Goal: Task Accomplishment & Management: Use online tool/utility

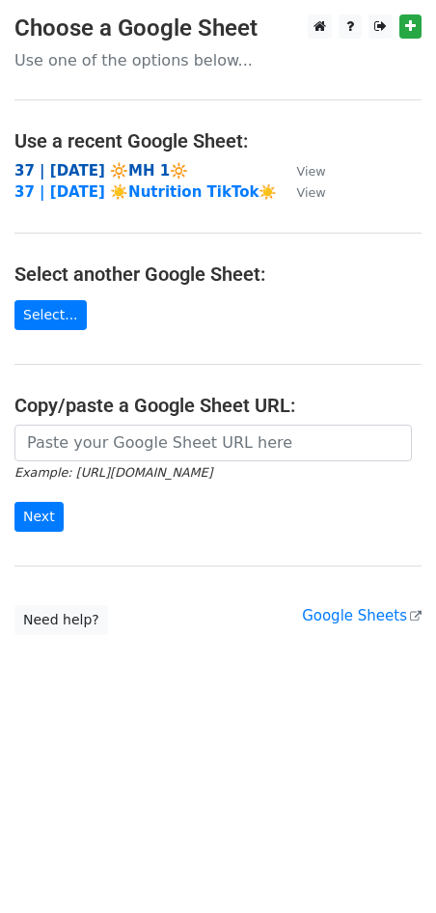
click at [107, 169] on strong "37 | [DATE] 🔆MH 1🔆" at bounding box center [101, 170] width 174 height 17
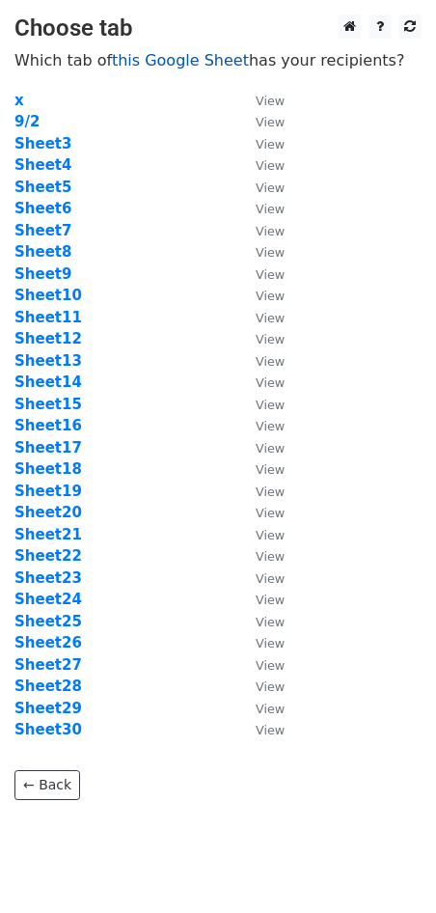
click at [155, 68] on link "this Google Sheet" at bounding box center [180, 60] width 137 height 18
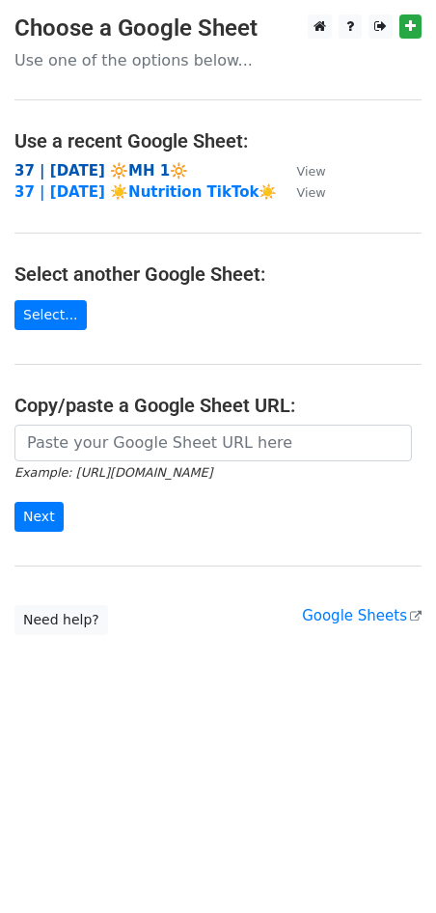
click at [139, 169] on strong "37 | [DATE] 🔆MH 1🔆" at bounding box center [101, 170] width 174 height 17
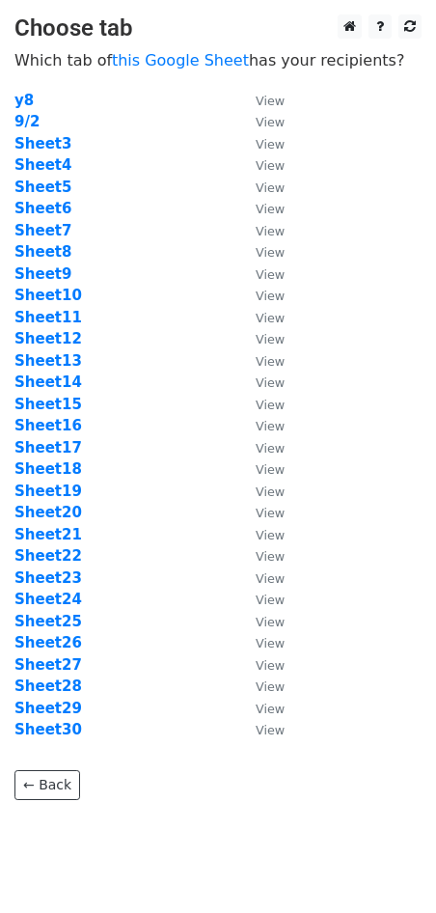
click at [142, 375] on td "Sheet14" at bounding box center [125, 383] width 222 height 22
click at [57, 274] on strong "Sheet9" at bounding box center [42, 274] width 57 height 17
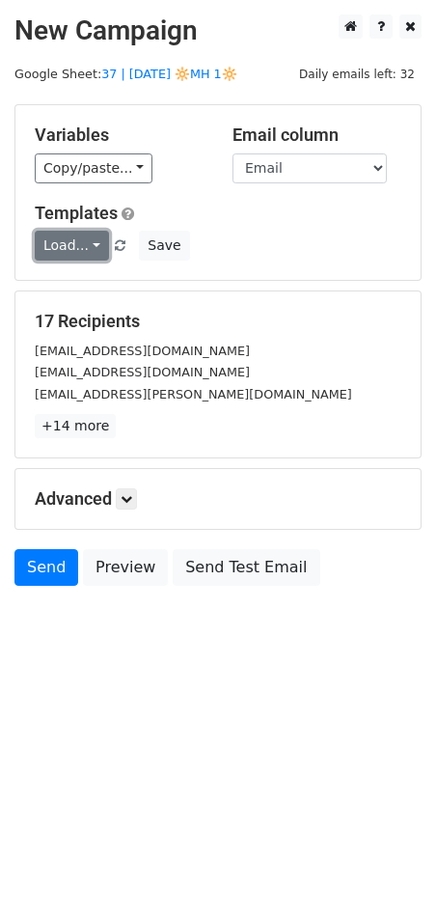
click at [87, 244] on link "Load..." at bounding box center [72, 246] width 74 height 30
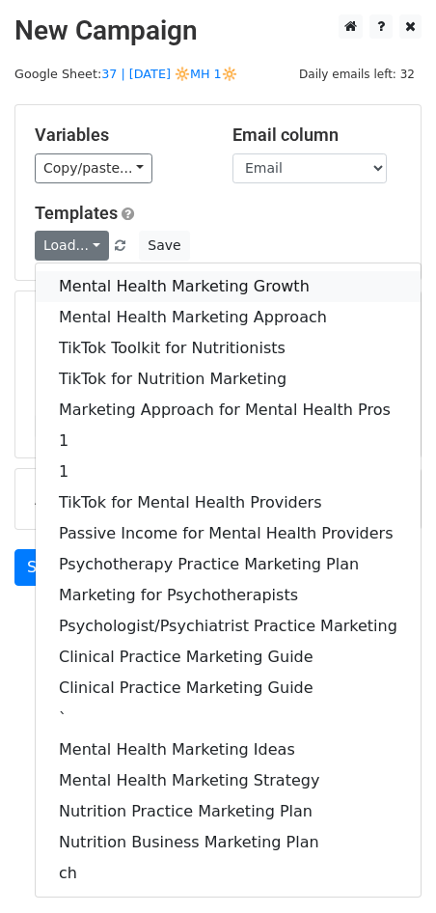
click at [88, 290] on link "Mental Health Marketing Growth" at bounding box center [228, 286] width 385 height 31
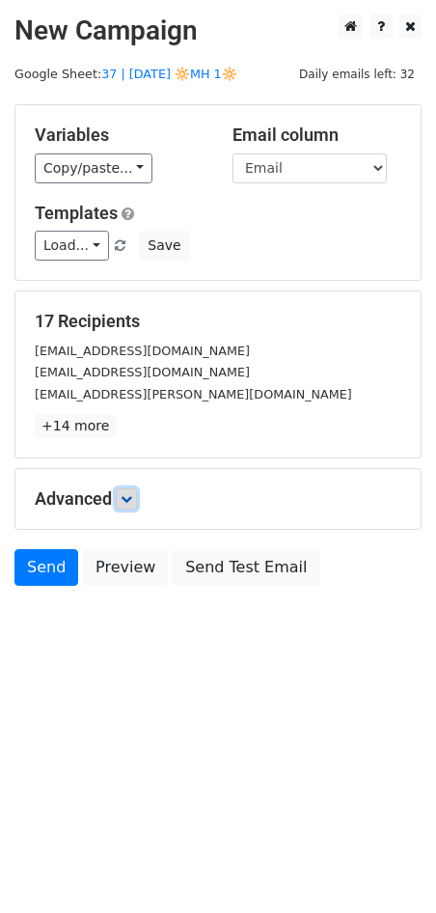
click at [130, 489] on link at bounding box center [126, 499] width 21 height 21
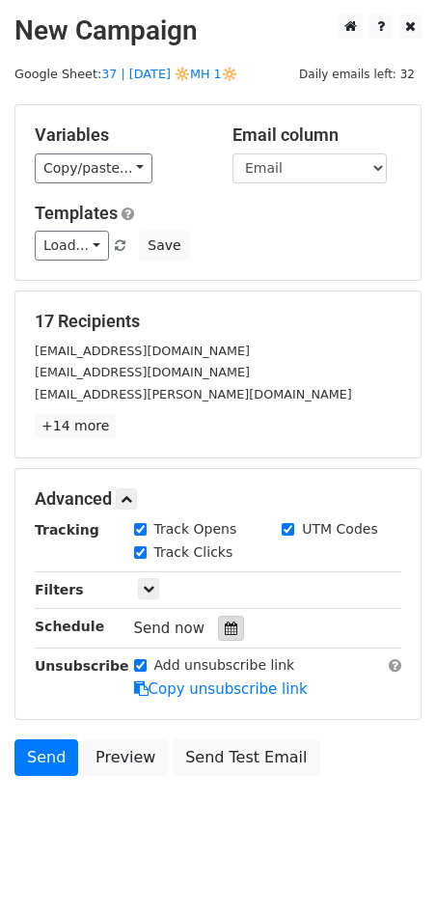
click at [225, 629] on icon at bounding box center [231, 629] width 13 height 14
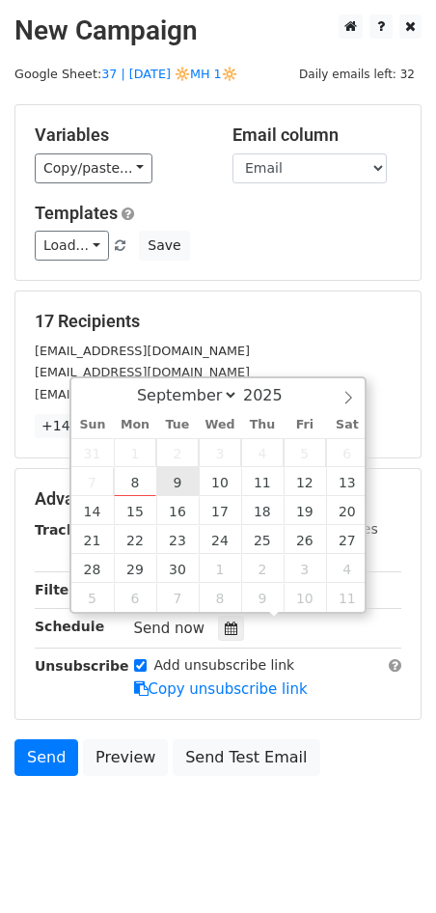
type input "2025-09-09 12:00"
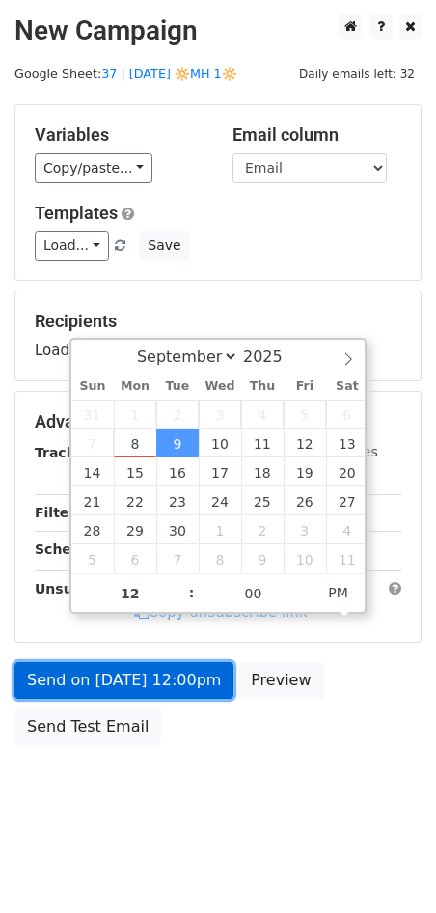
click at [144, 670] on form "Variables Copy/paste... {{Name}} {{Email}} Email column Name Email Templates Lo…" at bounding box center [217, 429] width 407 height 651
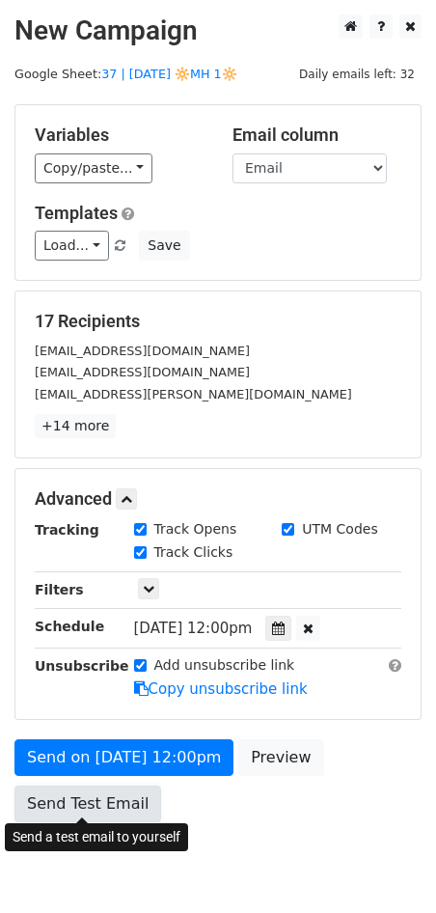
click at [73, 794] on link "Send Test Email" at bounding box center [87, 804] width 147 height 37
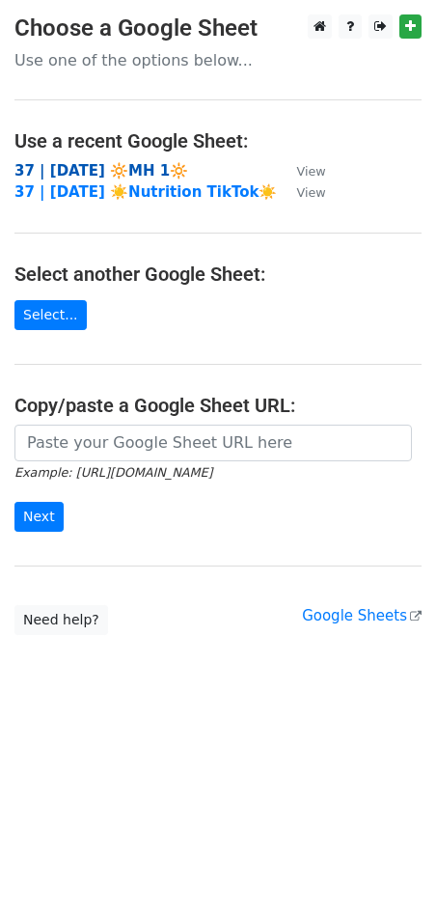
click at [119, 167] on strong "37 | [DATE] 🔆MH 1🔆" at bounding box center [101, 170] width 174 height 17
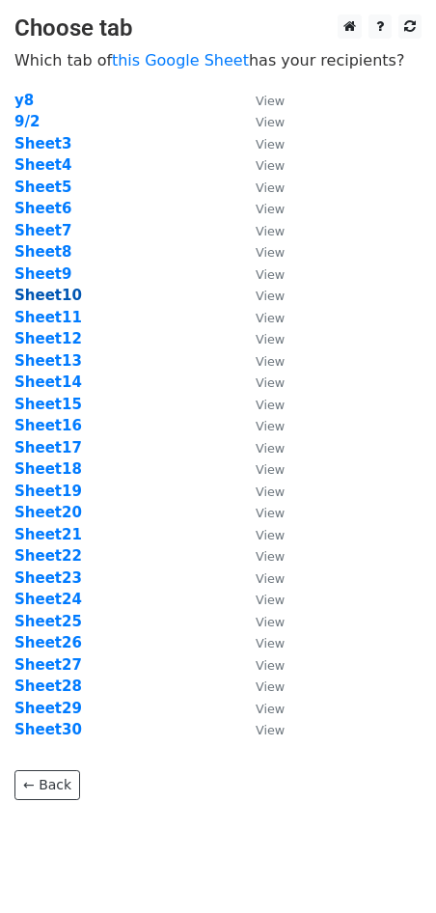
click at [58, 288] on strong "Sheet10" at bounding box center [48, 295] width 68 height 17
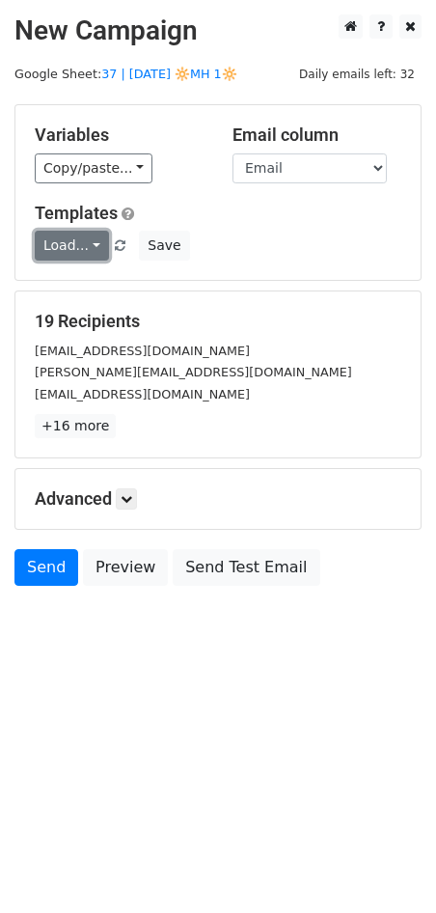
click at [79, 247] on link "Load..." at bounding box center [72, 246] width 74 height 30
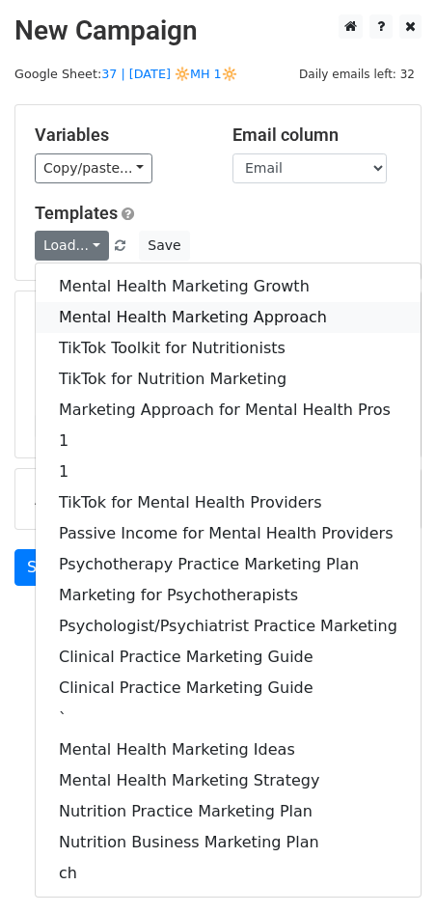
click at [93, 318] on link "Mental Health Marketing Approach" at bounding box center [228, 317] width 385 height 31
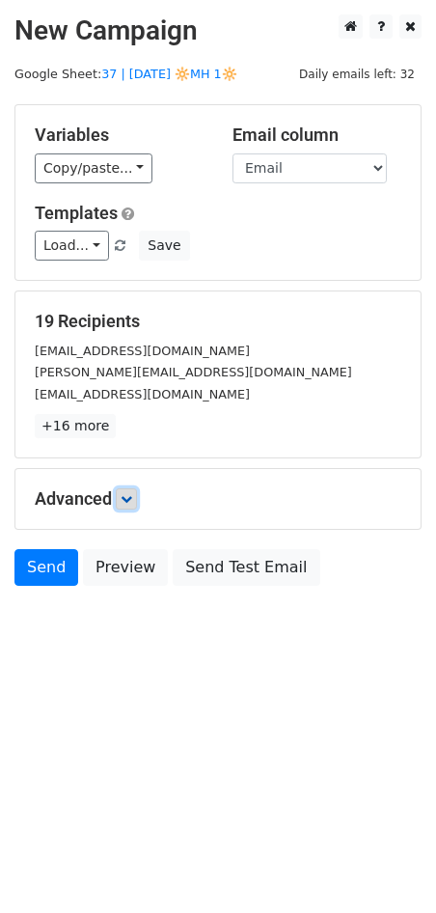
click at [126, 495] on icon at bounding box center [127, 499] width 12 height 12
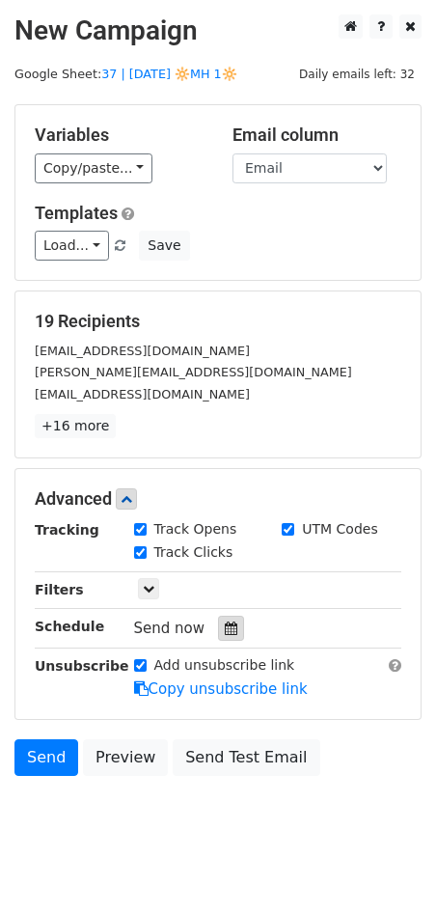
click at [218, 624] on div at bounding box center [231, 628] width 26 height 25
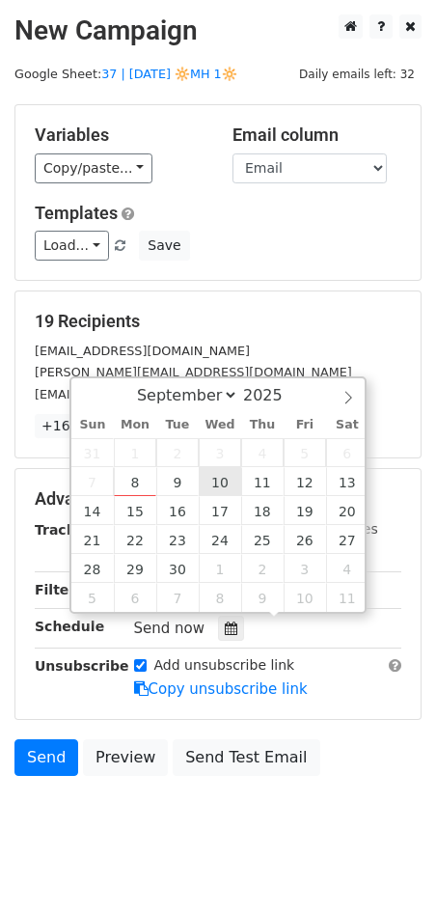
type input "2025-09-10 12:00"
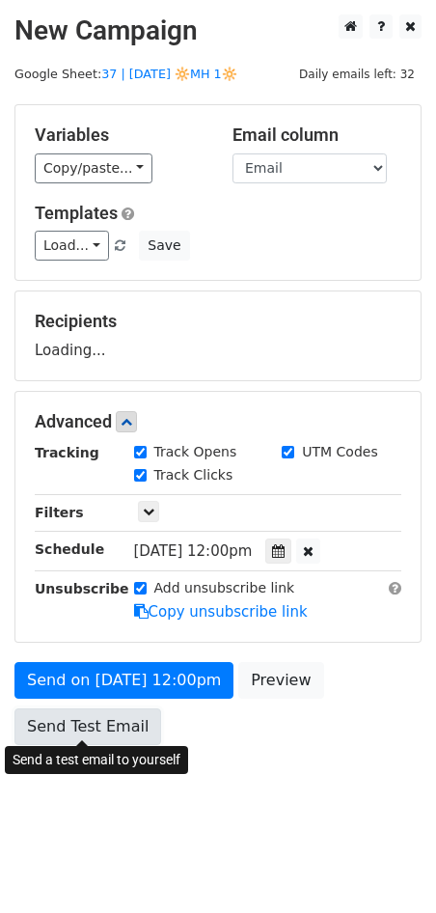
click at [98, 713] on link "Send Test Email" at bounding box center [87, 727] width 147 height 37
